Goal: Task Accomplishment & Management: Manage account settings

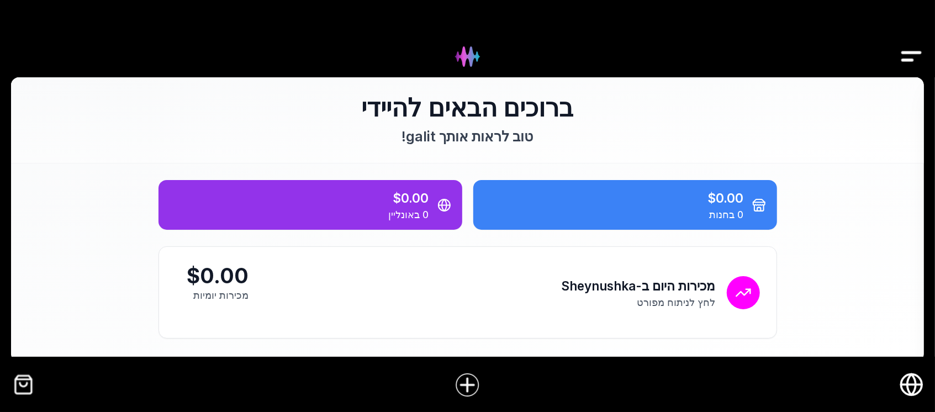
click at [910, 55] on img "Drawer" at bounding box center [911, 56] width 25 height 43
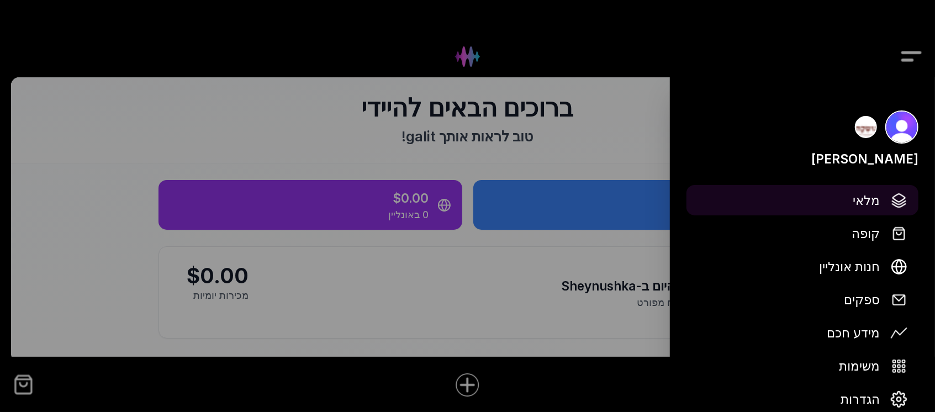
click at [874, 205] on span "מלאי" at bounding box center [866, 200] width 27 height 19
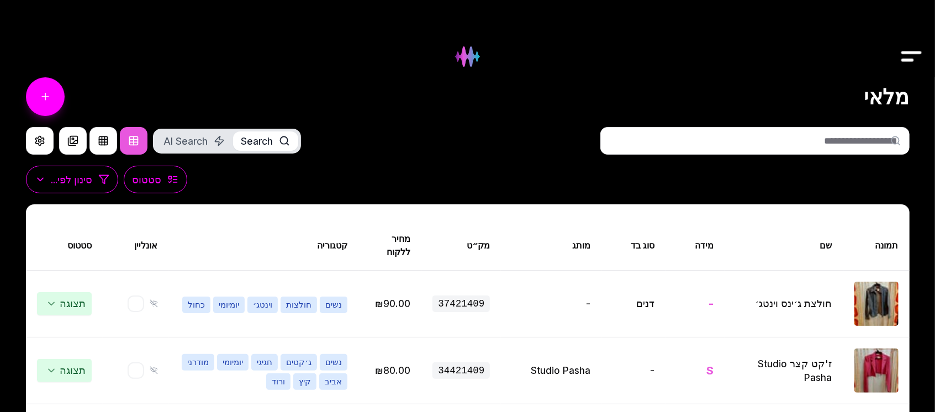
click at [836, 140] on input "text" at bounding box center [754, 141] width 309 height 28
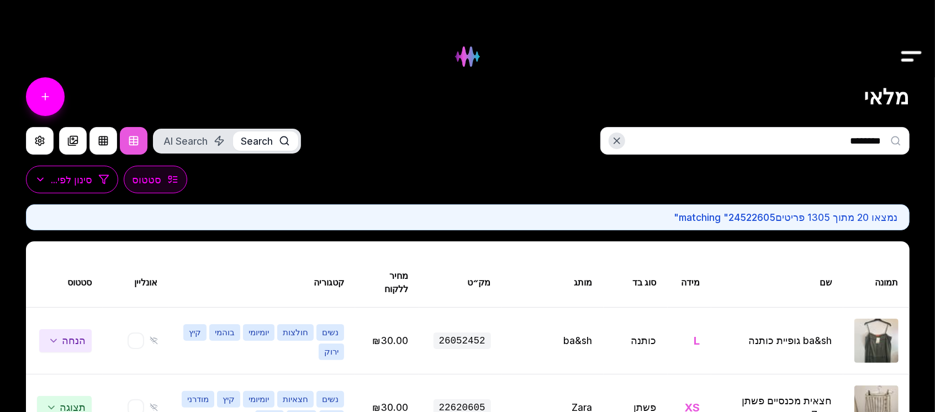
type input "********"
click at [162, 183] on span "סטטוס" at bounding box center [147, 180] width 29 height 14
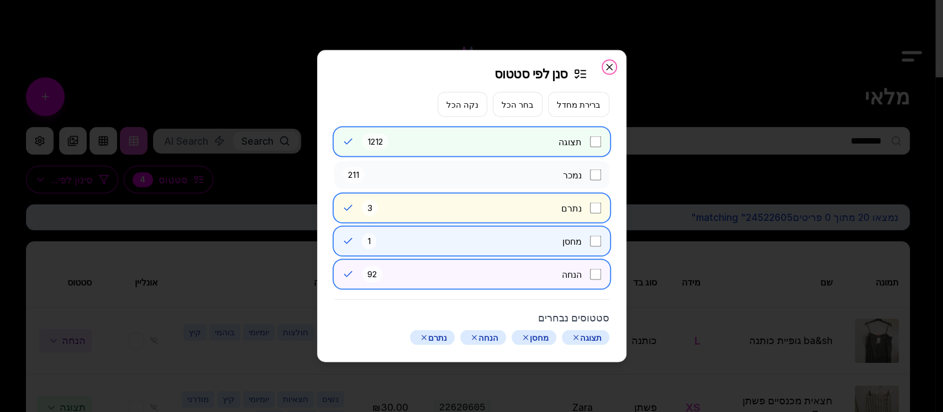
click at [610, 62] on icon "button" at bounding box center [609, 67] width 11 height 11
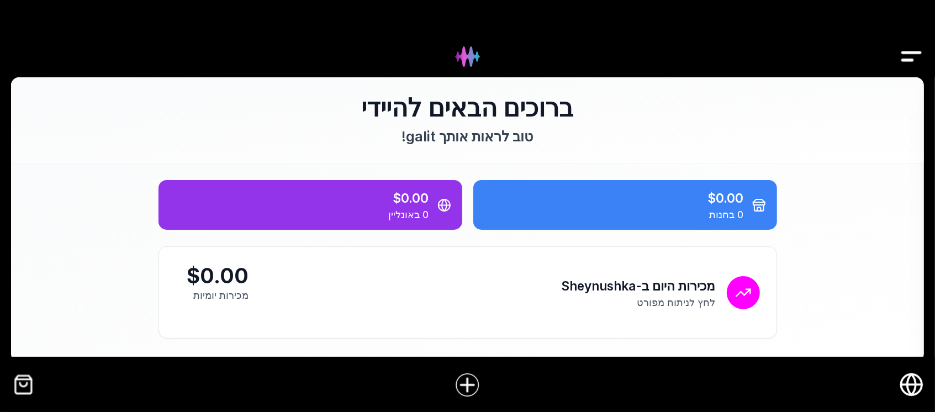
click at [908, 50] on img "Drawer" at bounding box center [911, 56] width 25 height 43
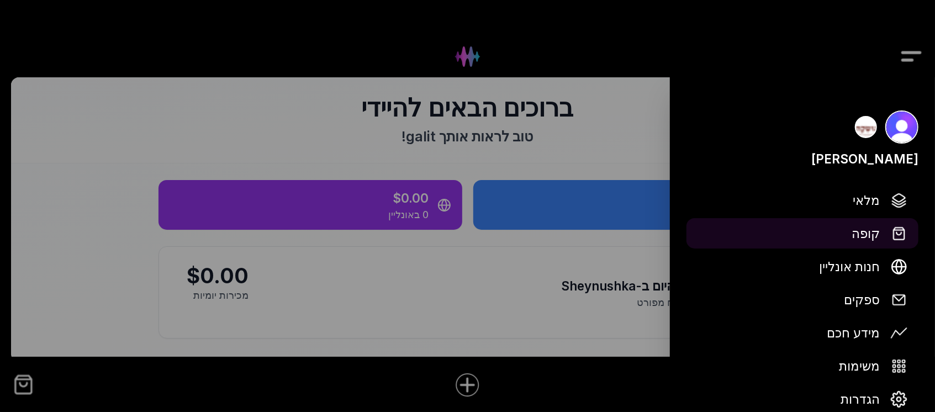
click at [884, 236] on button "קופה" at bounding box center [802, 233] width 232 height 30
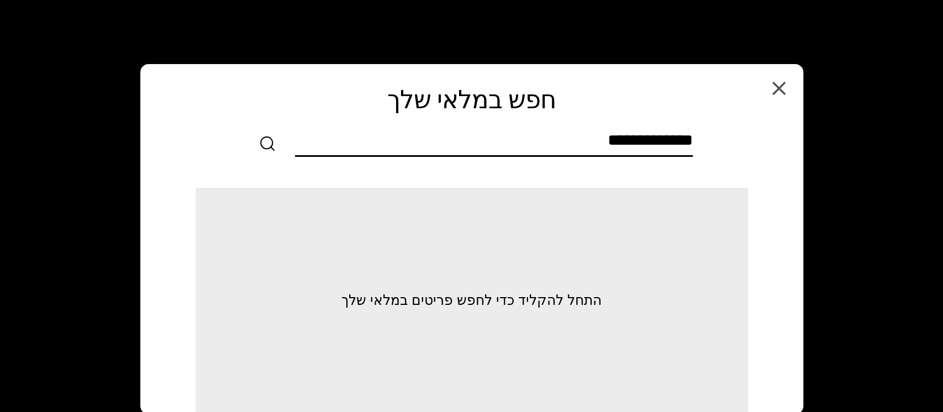
click at [649, 148] on input "text" at bounding box center [494, 142] width 398 height 25
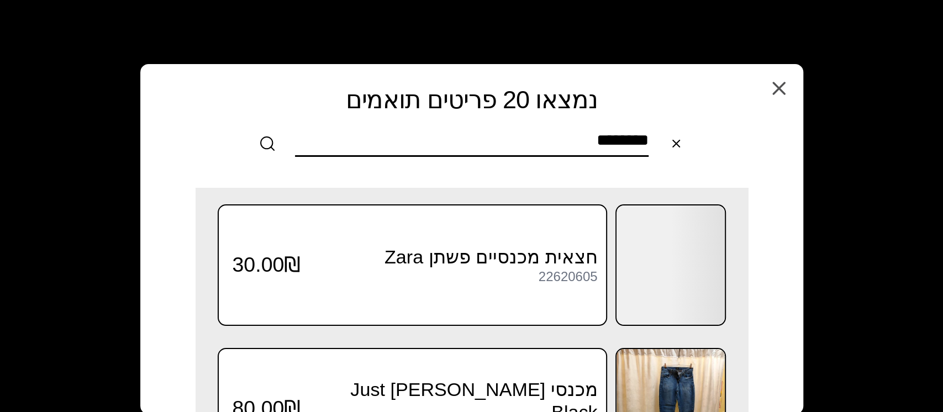
scroll to position [147, 0]
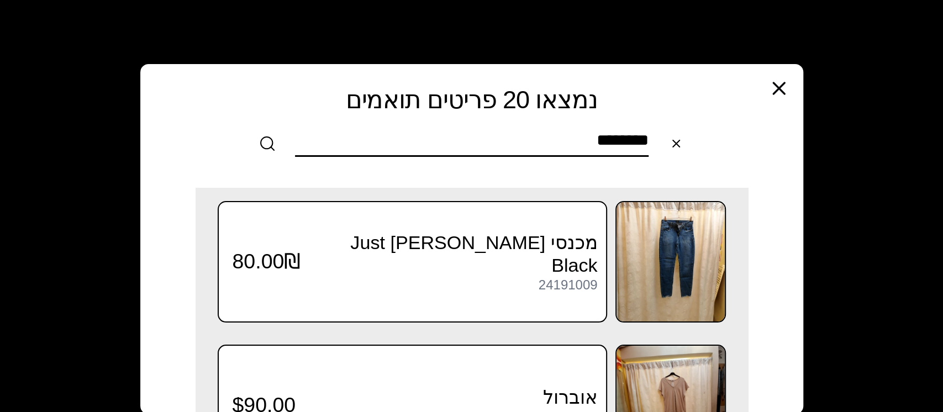
type input "********"
click at [778, 83] on icon "button" at bounding box center [779, 88] width 22 height 22
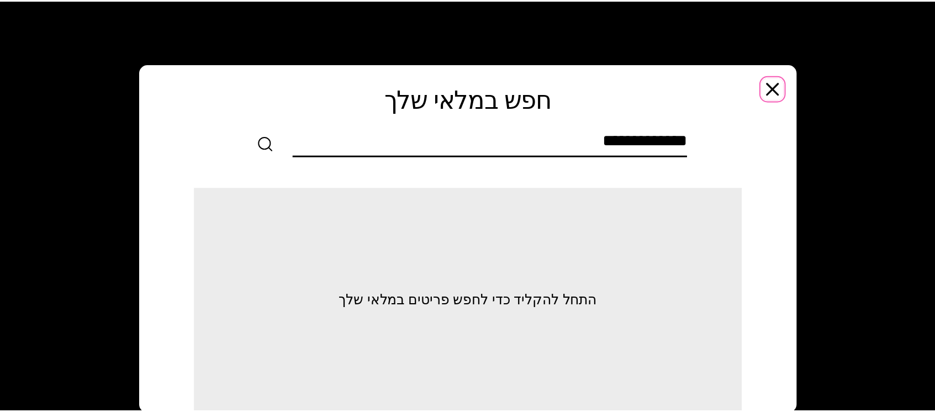
scroll to position [0, 0]
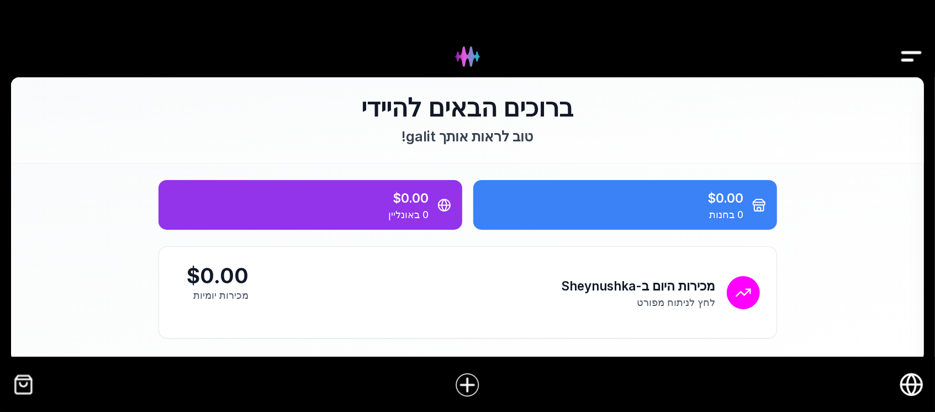
click at [903, 55] on img "Drawer" at bounding box center [911, 56] width 25 height 43
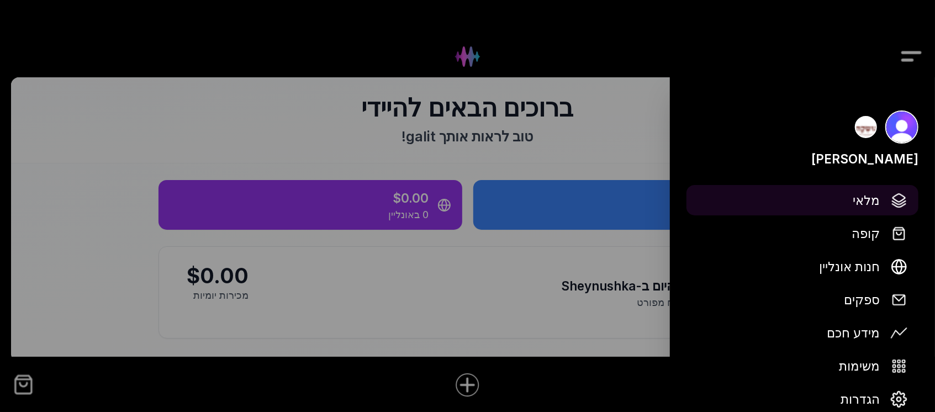
click at [864, 202] on span "מלאי" at bounding box center [866, 200] width 27 height 19
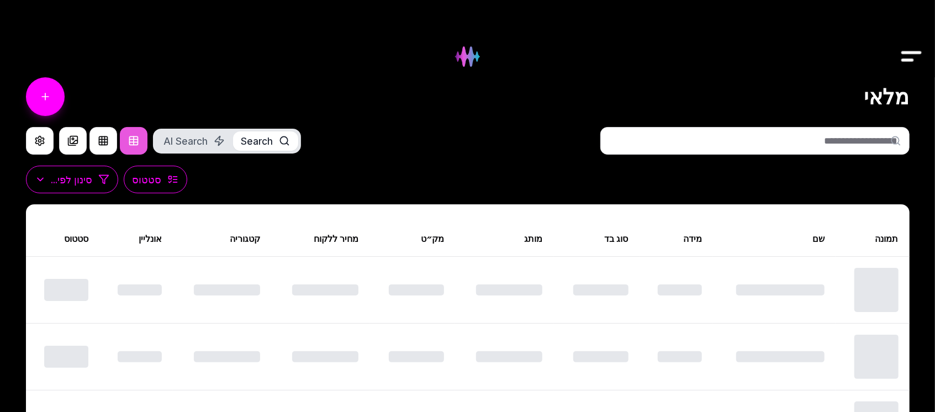
click at [824, 138] on input "text" at bounding box center [754, 141] width 309 height 28
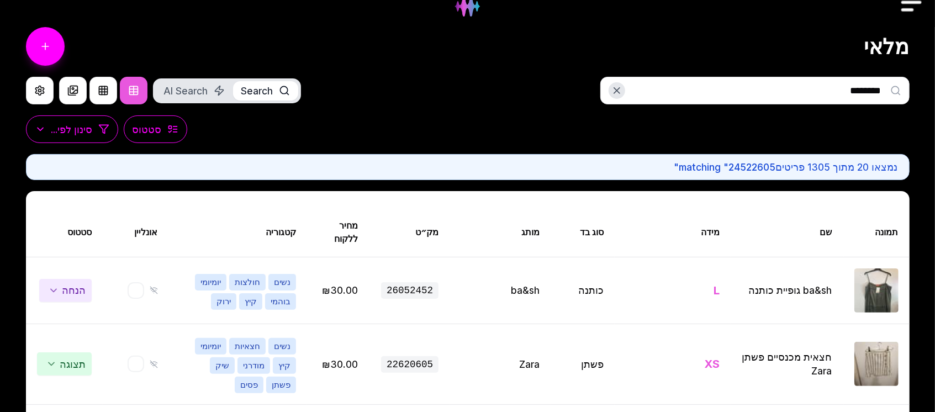
scroll to position [73, 0]
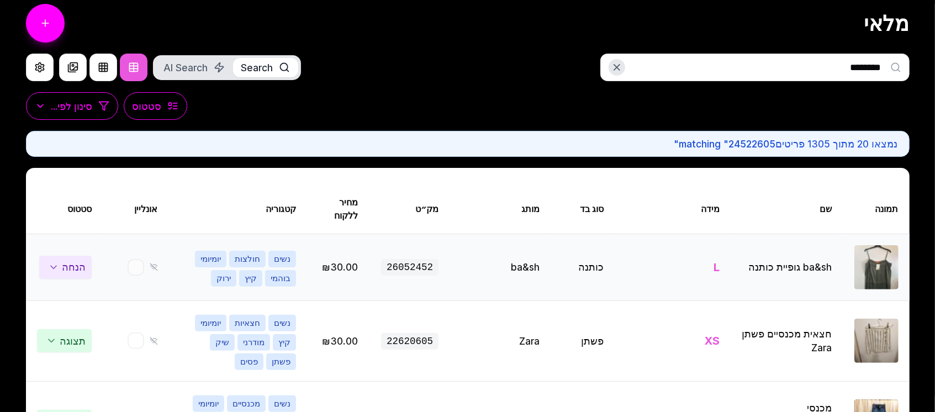
type input "********"
click at [880, 276] on img at bounding box center [876, 267] width 44 height 44
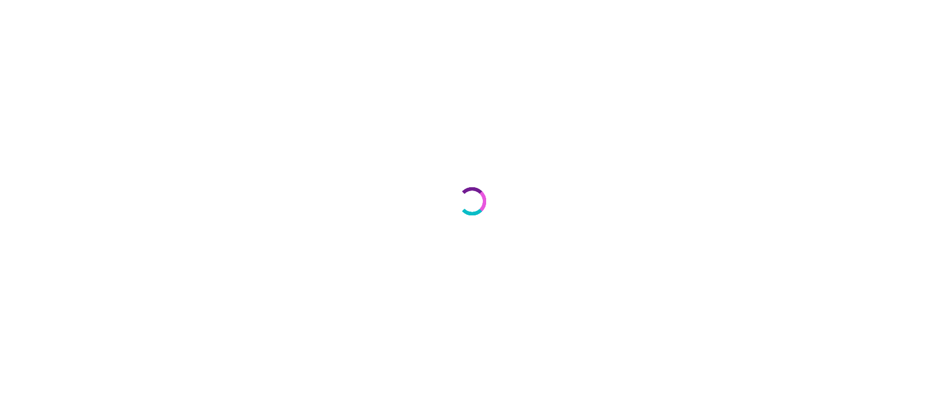
select select "***"
select select "********"
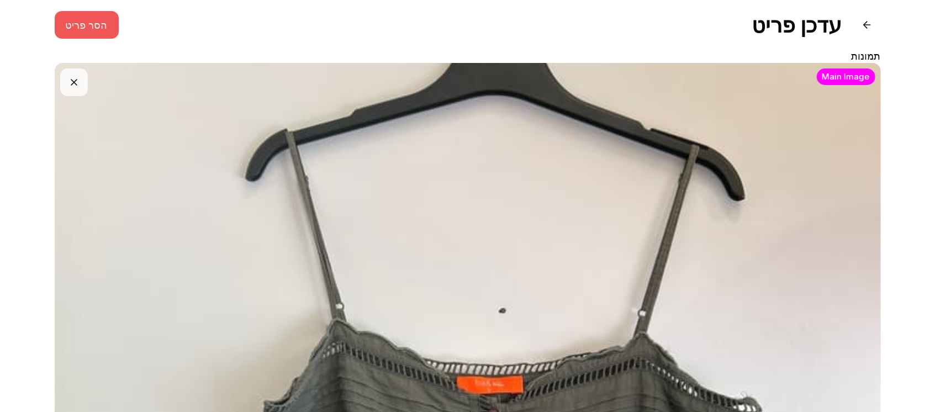
click at [109, 21] on button "הסר פריט" at bounding box center [87, 25] width 64 height 28
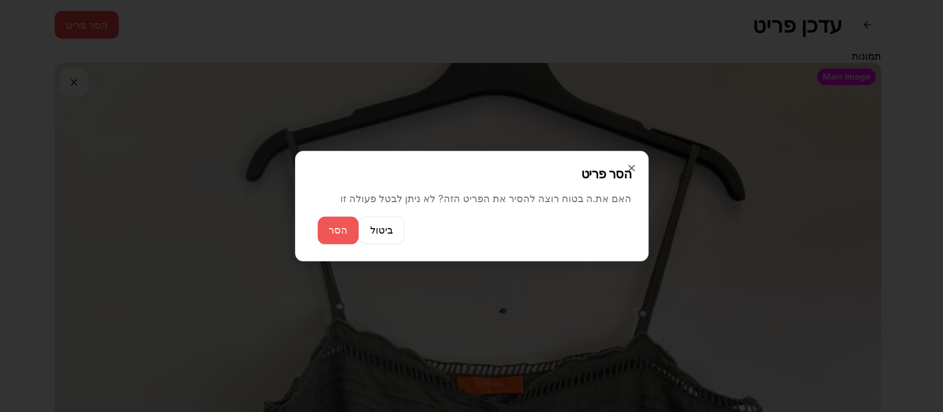
click at [337, 241] on button "הסר" at bounding box center [338, 230] width 41 height 28
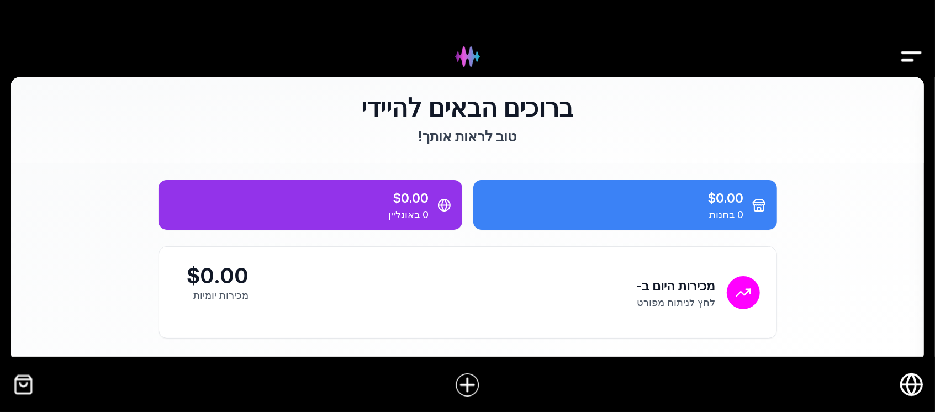
click at [906, 51] on img "Drawer" at bounding box center [911, 56] width 25 height 43
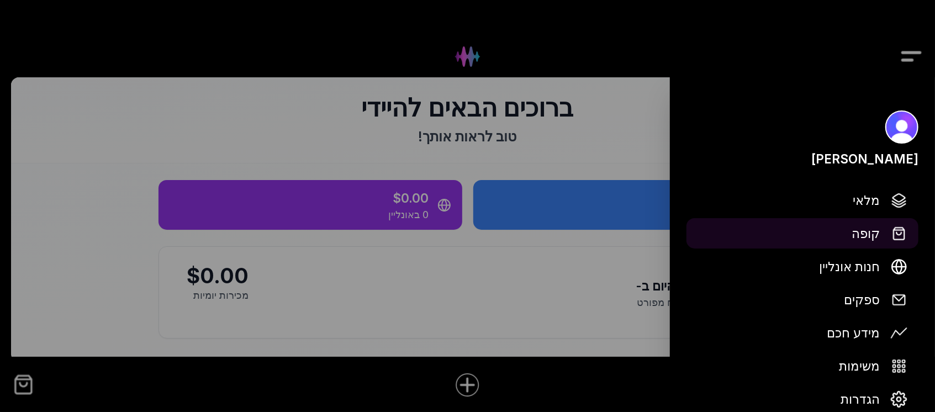
click at [848, 228] on button "קופה" at bounding box center [802, 233] width 232 height 30
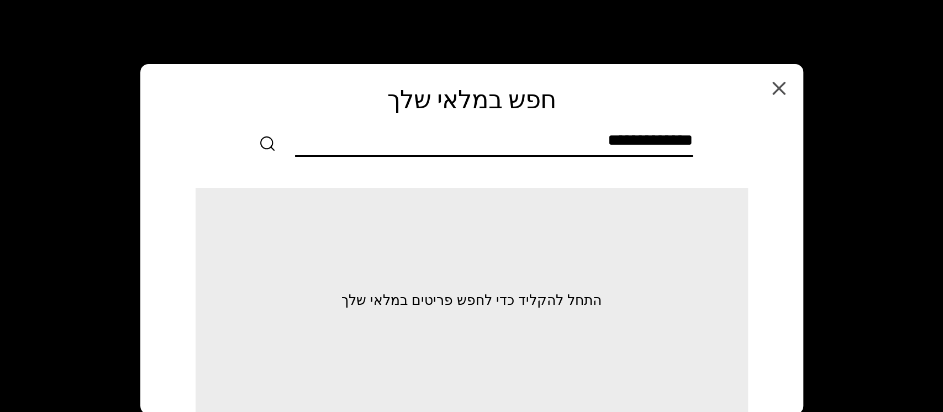
click at [665, 145] on input "text" at bounding box center [494, 142] width 398 height 25
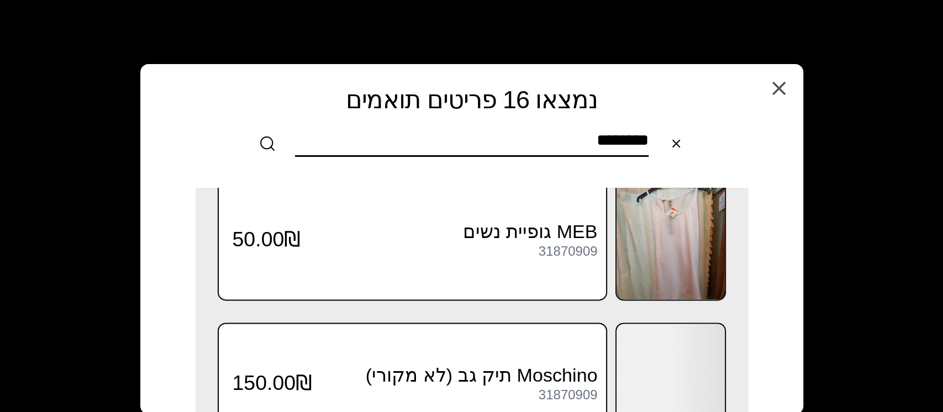
scroll to position [1178, 0]
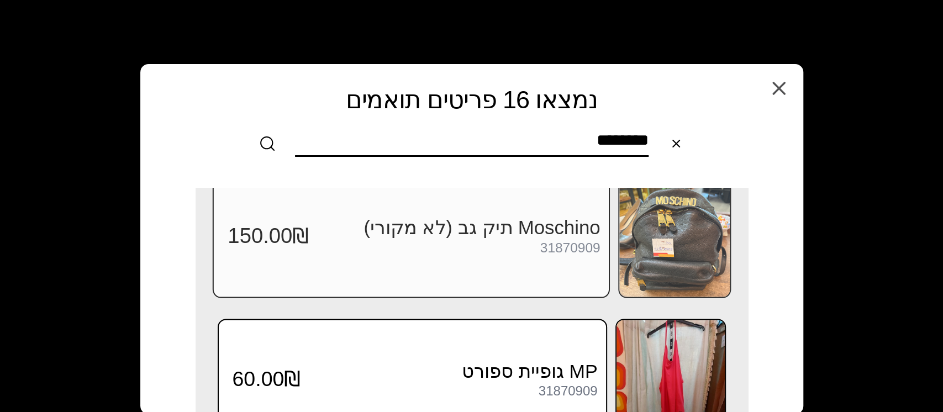
type input "********"
click at [684, 250] on img at bounding box center [674, 235] width 110 height 121
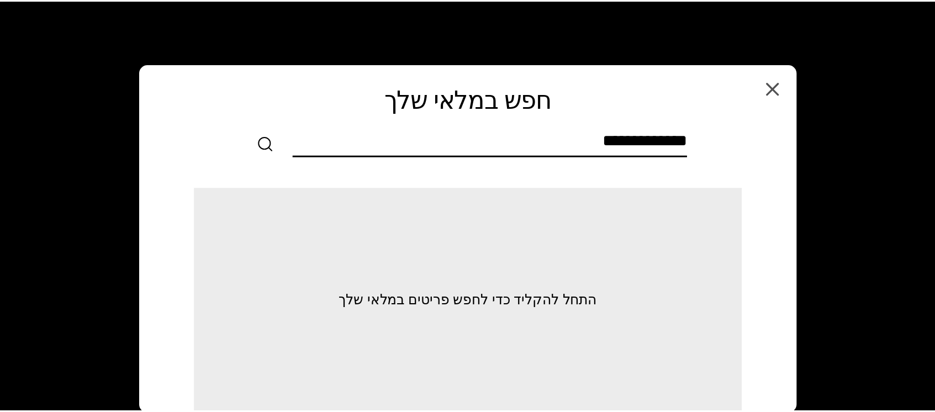
scroll to position [0, 0]
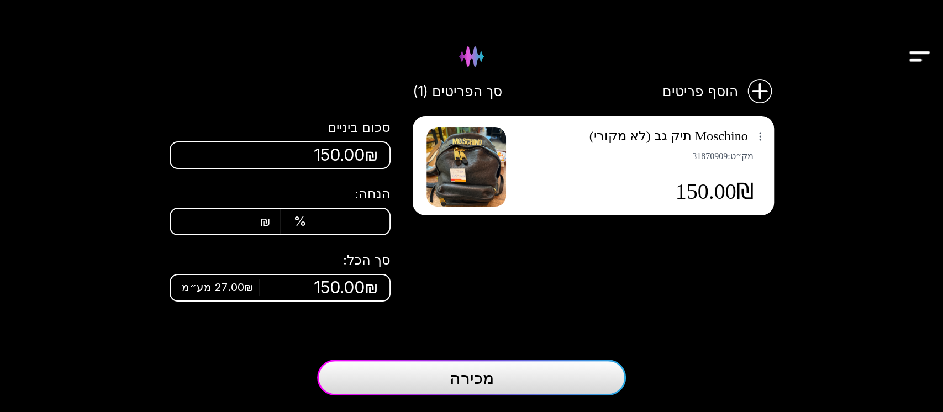
click at [530, 378] on button "מכירה" at bounding box center [471, 378] width 309 height 36
